Goal: Task Accomplishment & Management: Complete application form

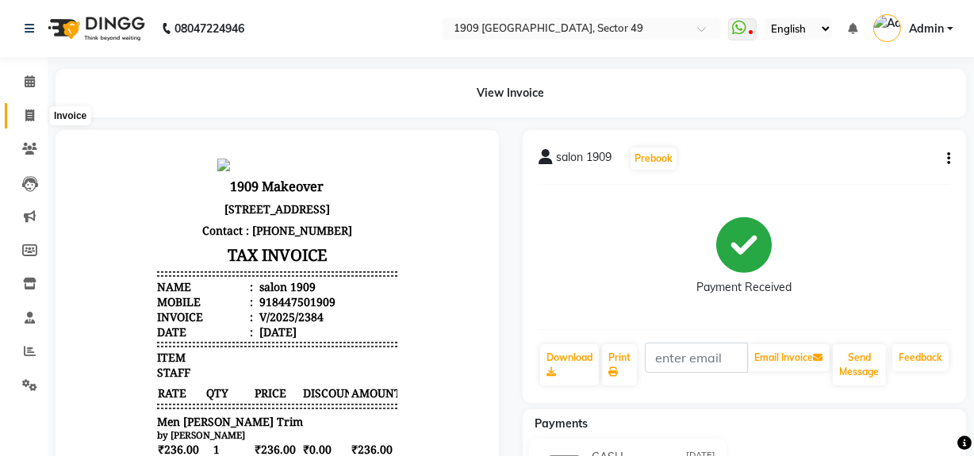
click at [20, 107] on span at bounding box center [30, 116] width 28 height 18
select select "6923"
select select "service"
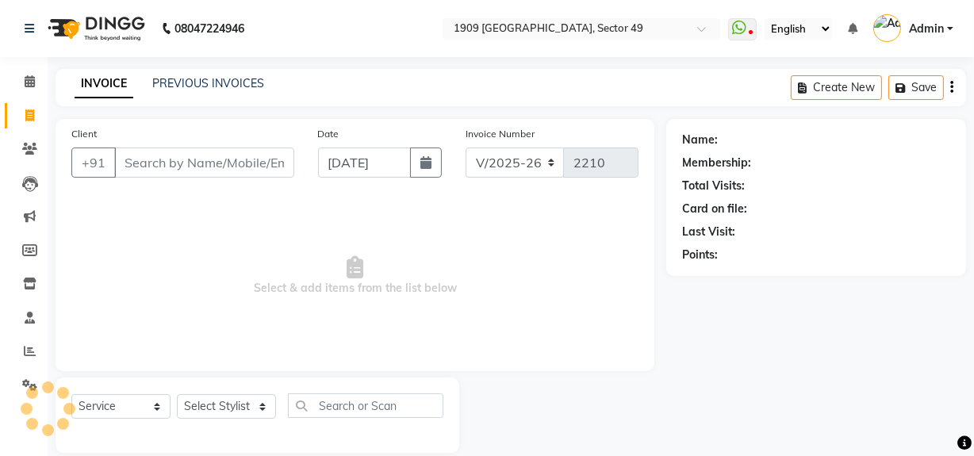
scroll to position [21, 0]
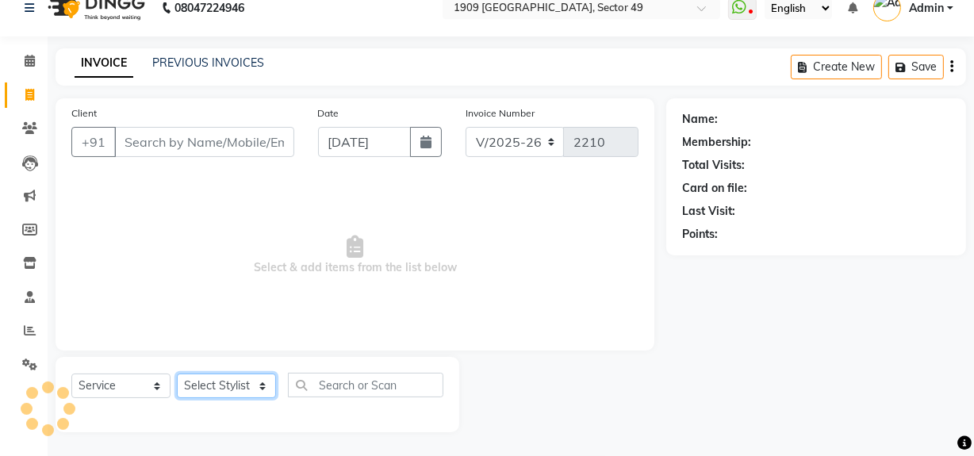
click at [236, 386] on select "Select Stylist [PERSON_NAME] [PERSON_NAME] House Sale Jyoti [PERSON_NAME] [PERS…" at bounding box center [226, 386] width 99 height 25
select select "79672"
click at [177, 374] on select "Select Stylist [PERSON_NAME] [PERSON_NAME] House Sale Jyoti [PERSON_NAME] [PERS…" at bounding box center [226, 386] width 99 height 25
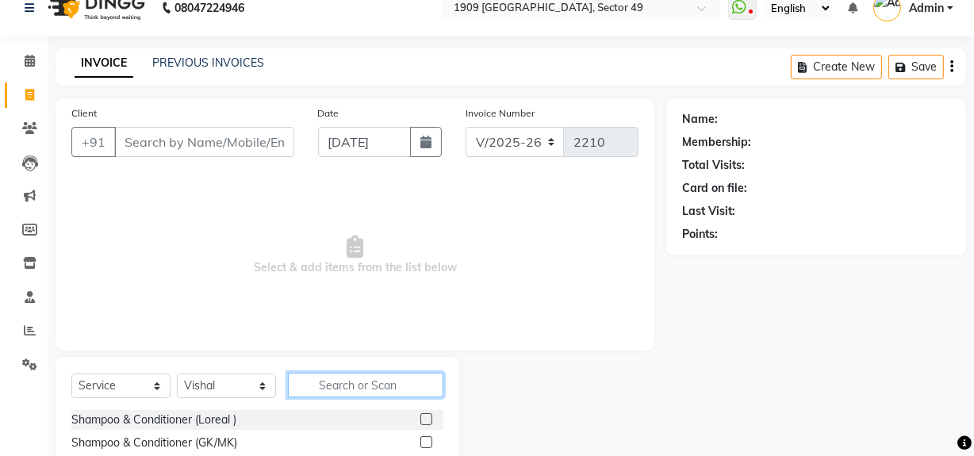
click at [343, 380] on input "text" at bounding box center [366, 385] width 156 height 25
type input "clea"
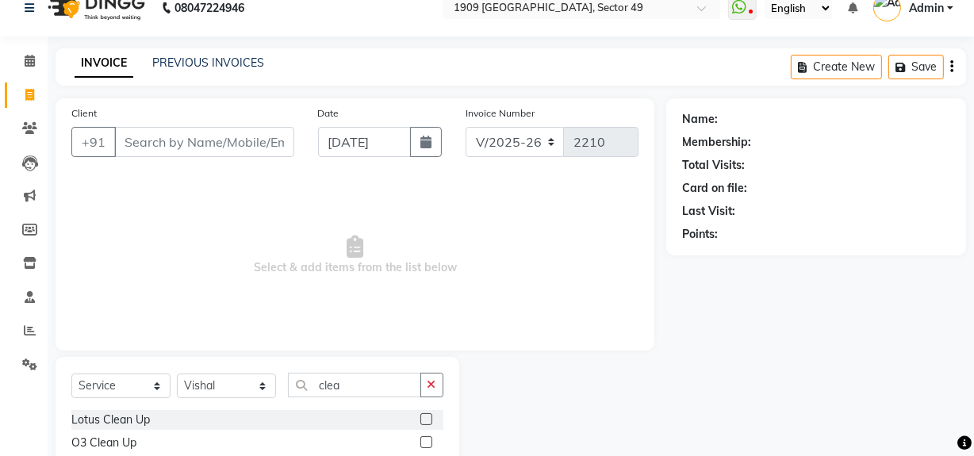
click at [423, 442] on label at bounding box center [427, 442] width 12 height 12
click at [423, 442] on input "checkbox" at bounding box center [426, 443] width 10 height 10
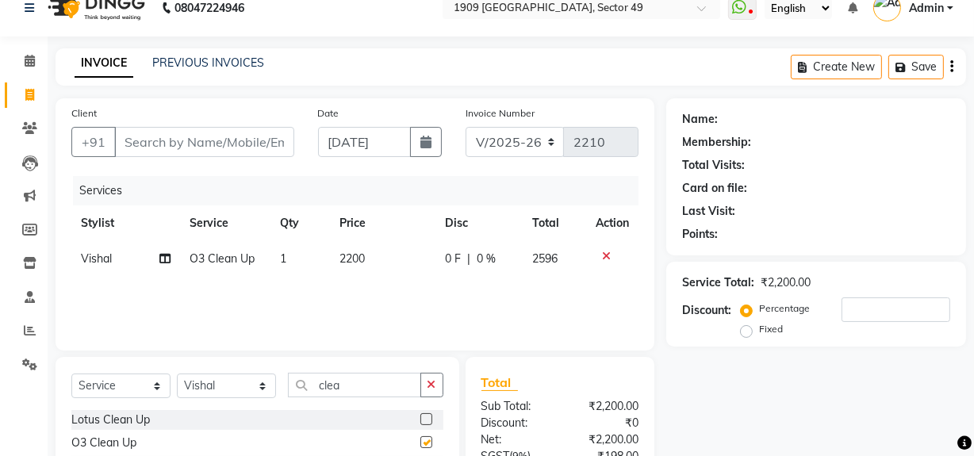
checkbox input "false"
click at [186, 147] on input "Client" at bounding box center [204, 142] width 180 height 30
click at [167, 148] on input "Client" at bounding box center [204, 142] width 180 height 30
click at [167, 147] on input "Client" at bounding box center [204, 142] width 180 height 30
type input "7"
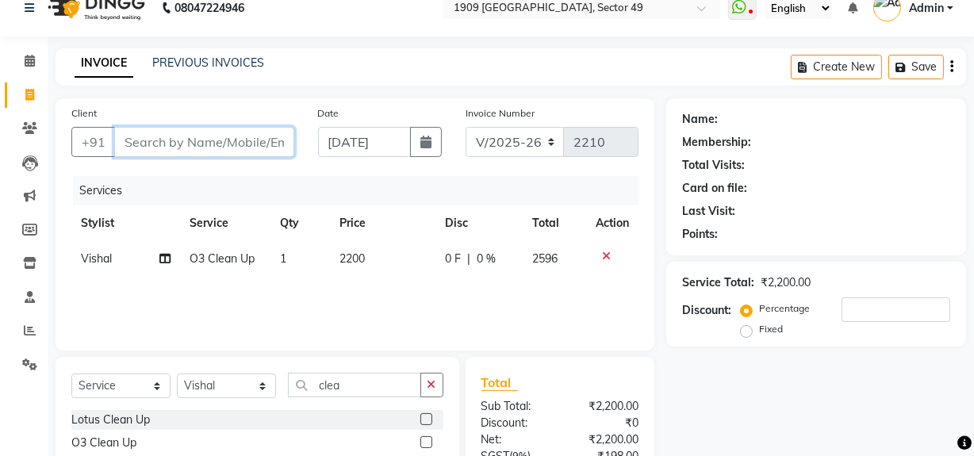
type input "0"
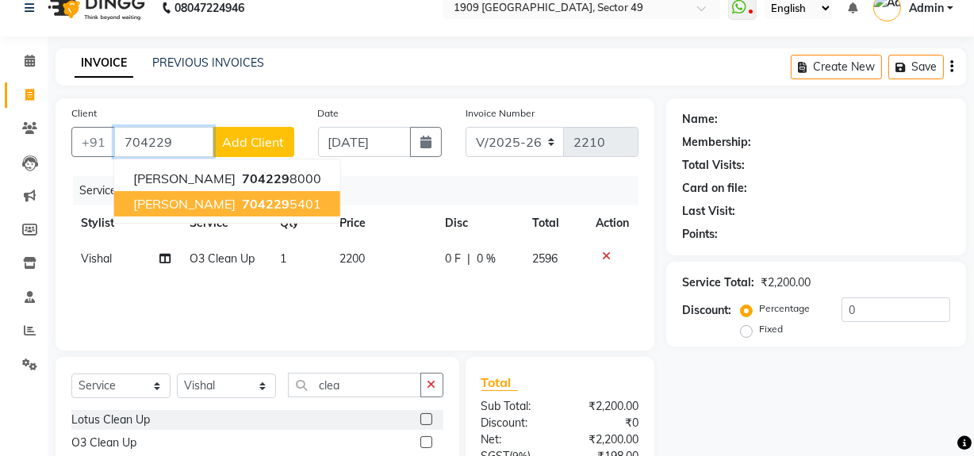
click at [242, 205] on span "704229" at bounding box center [266, 204] width 48 height 16
type input "7042295401"
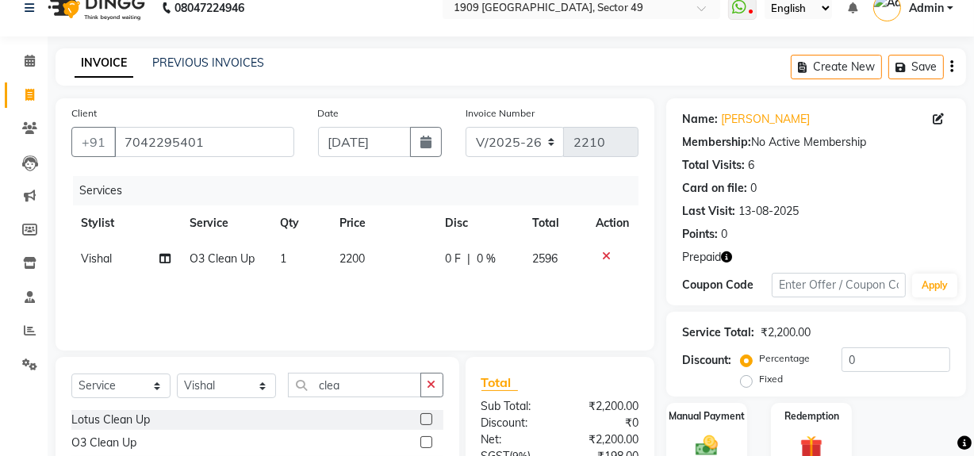
scroll to position [179, 0]
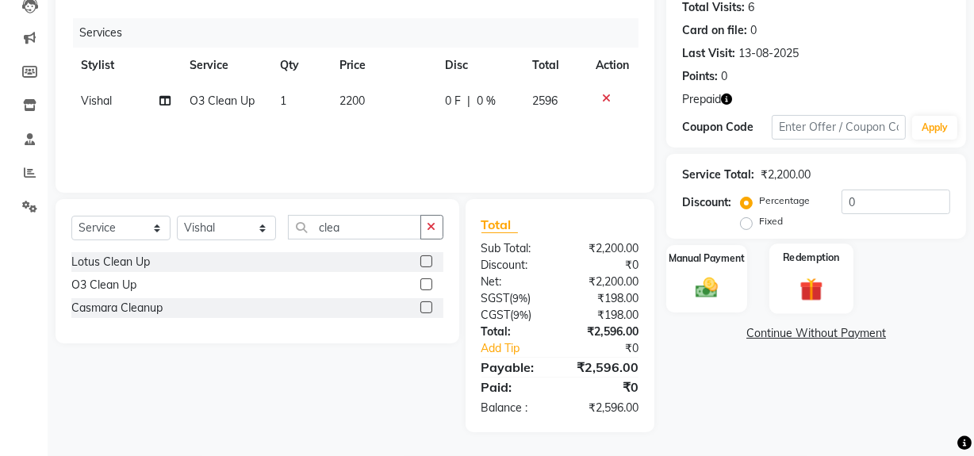
click at [832, 302] on div "Redemption" at bounding box center [812, 279] width 84 height 71
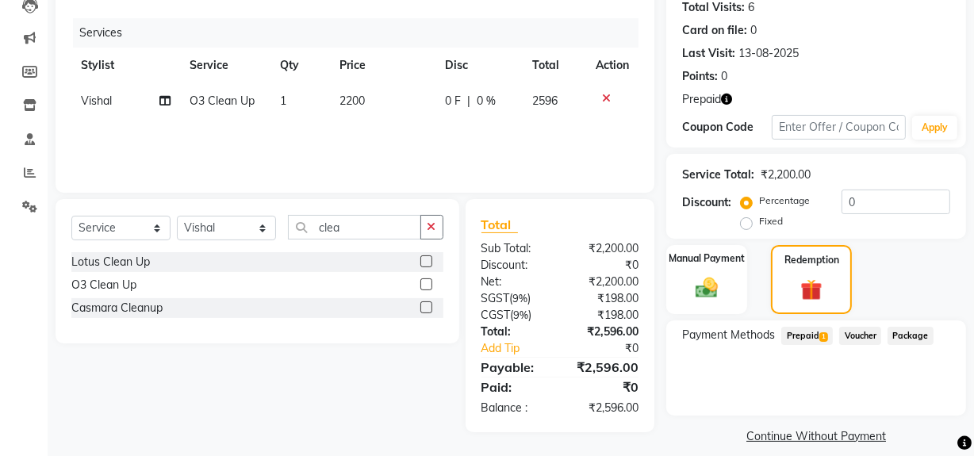
click at [818, 336] on span "Prepaid 1" at bounding box center [808, 336] width 52 height 18
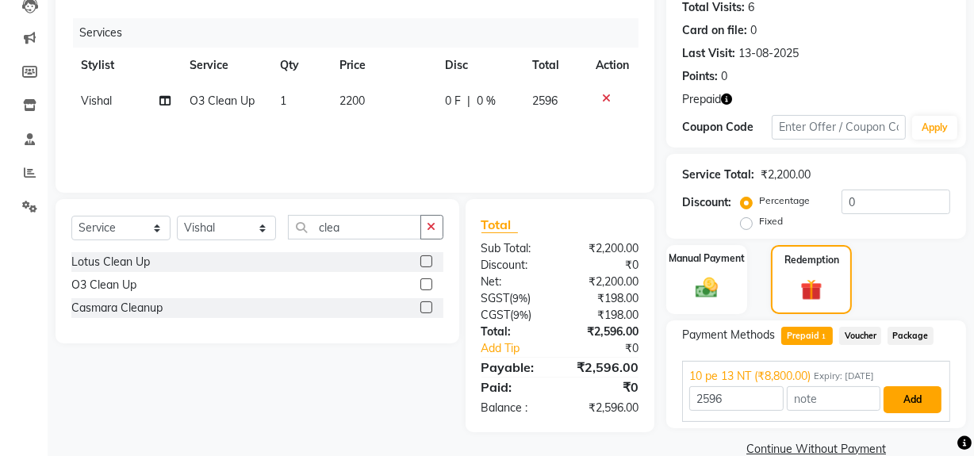
click at [907, 393] on button "Add" at bounding box center [913, 399] width 58 height 27
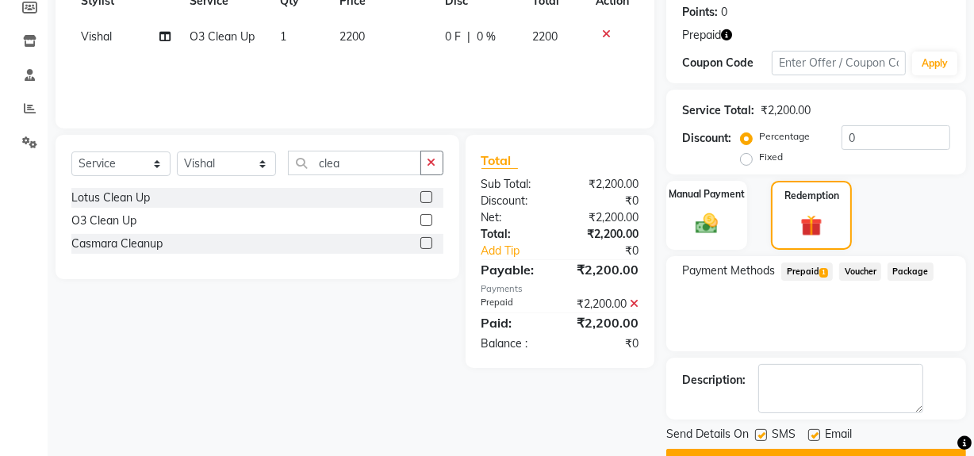
scroll to position [282, 0]
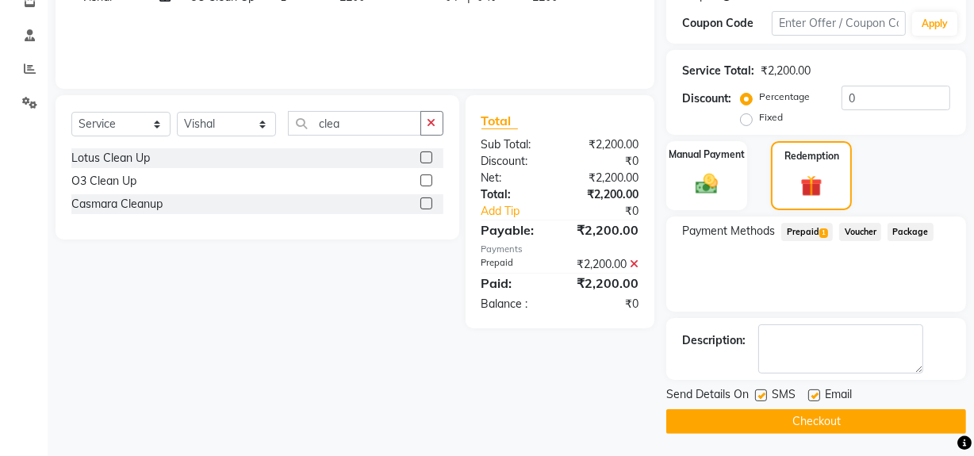
click at [911, 417] on button "Checkout" at bounding box center [816, 421] width 300 height 25
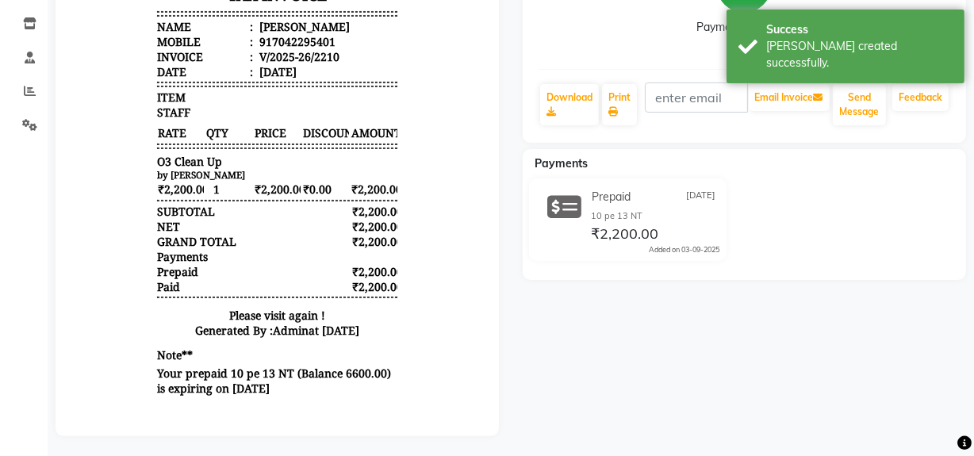
scroll to position [274, 0]
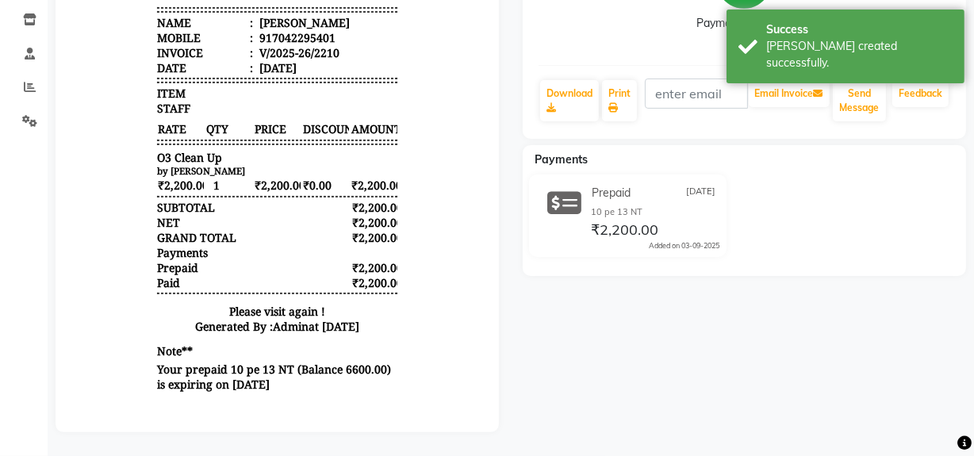
click at [781, 365] on div "[PERSON_NAME] Prebook Payment Received Download Print Email Invoice Send Messag…" at bounding box center [744, 149] width 467 height 567
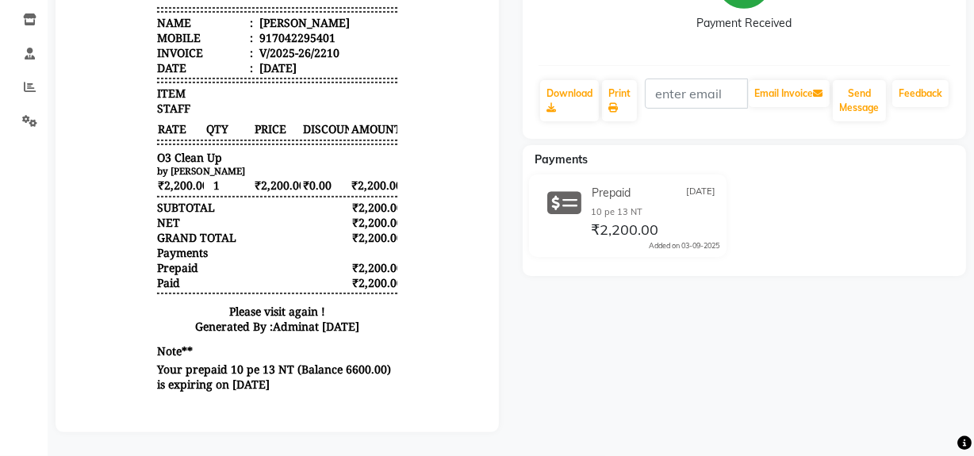
click at [738, 343] on div "[PERSON_NAME] Prebook Payment Received Download Print Email Invoice Send Messag…" at bounding box center [744, 149] width 467 height 567
click at [804, 379] on div "[PERSON_NAME] Prebook Payment Received Download Print Email Invoice Send Messag…" at bounding box center [744, 149] width 467 height 567
click at [759, 363] on div "[PERSON_NAME] Prebook Payment Received Download Print Email Invoice Send Messag…" at bounding box center [744, 149] width 467 height 567
